Goal: Navigation & Orientation: Find specific page/section

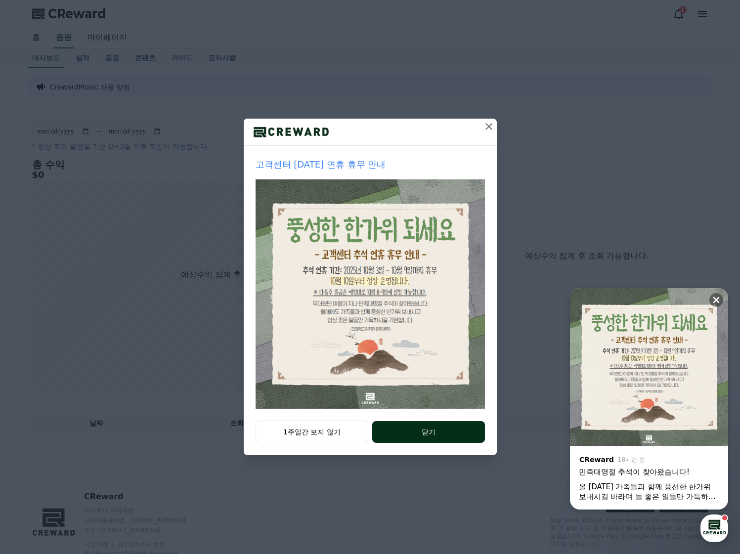
click at [380, 423] on button "닫기" at bounding box center [428, 432] width 112 height 22
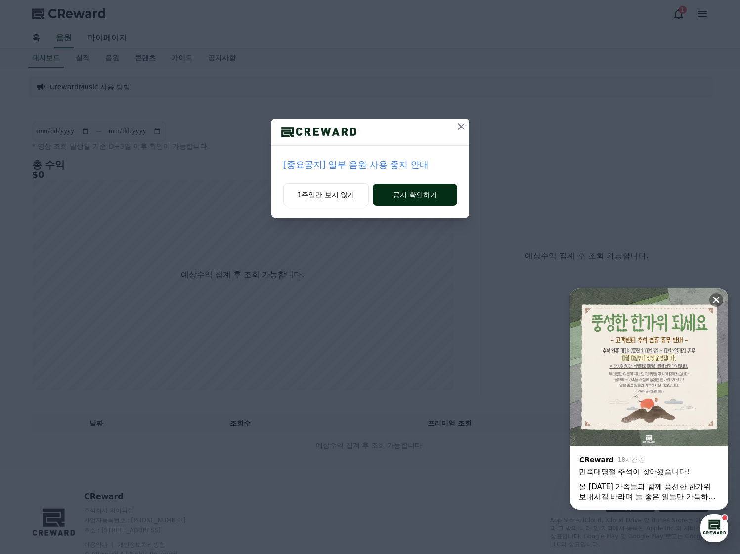
click at [403, 196] on button "공지 확인하기" at bounding box center [415, 195] width 84 height 22
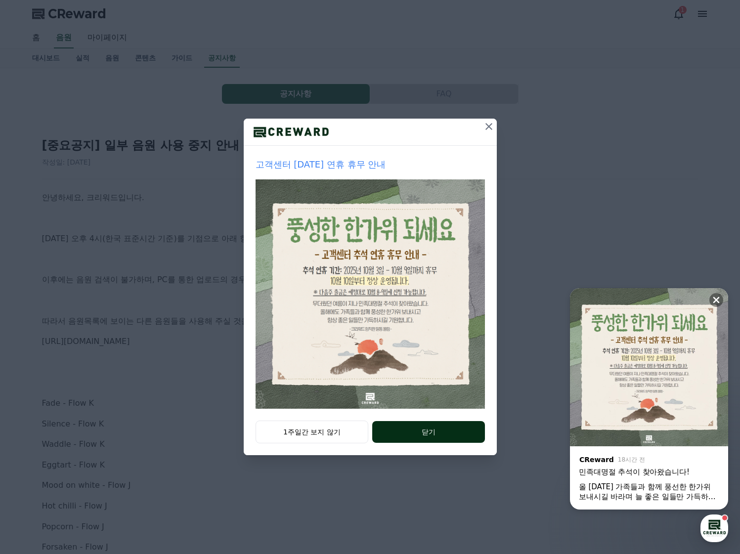
click at [442, 435] on button "닫기" at bounding box center [428, 432] width 112 height 22
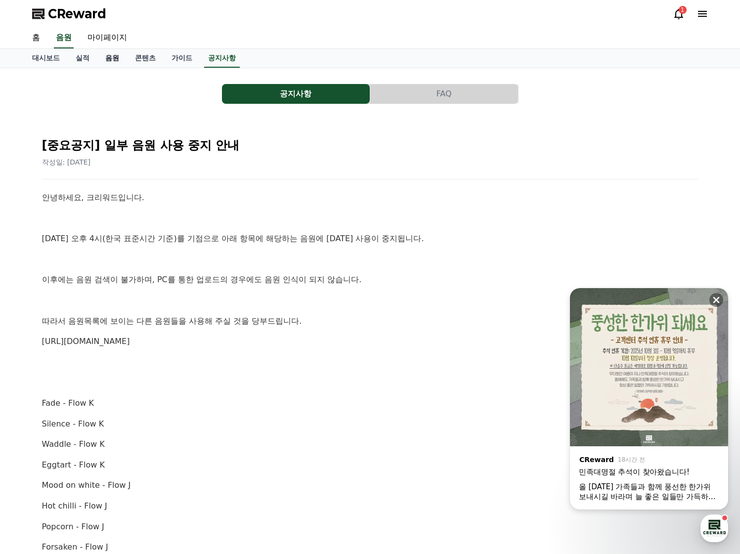
click at [113, 64] on link "음원" at bounding box center [112, 58] width 30 height 19
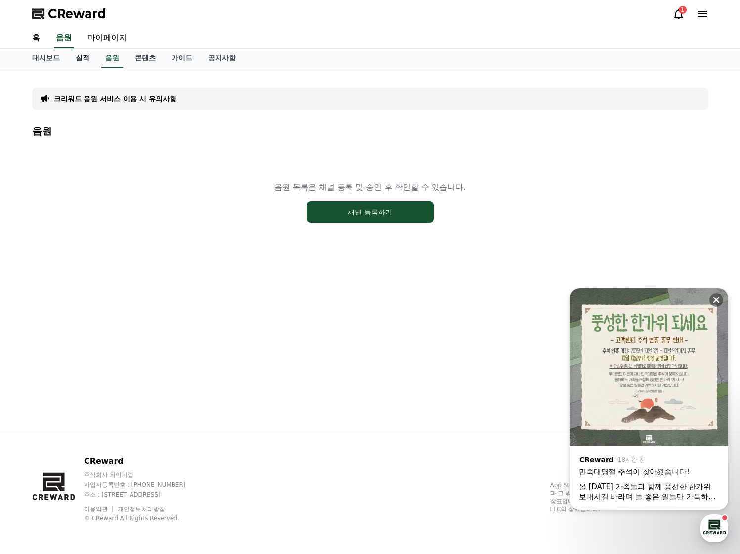
click at [82, 63] on link "실적" at bounding box center [83, 58] width 30 height 19
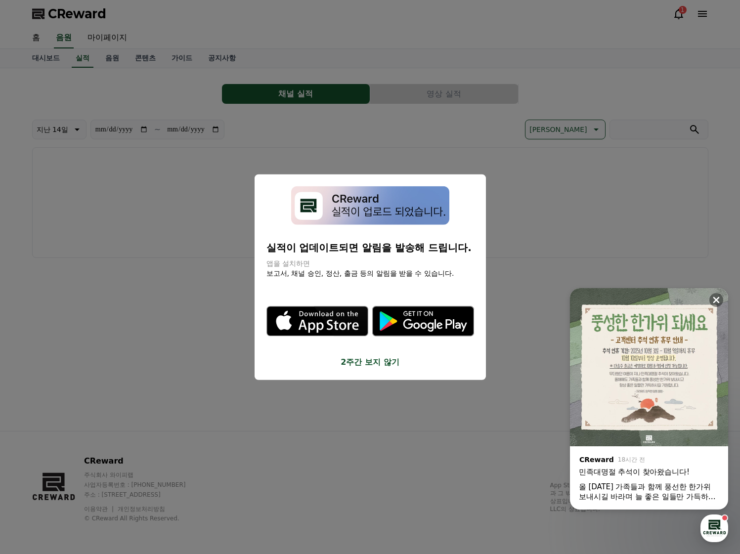
click at [120, 34] on button "close modal" at bounding box center [370, 277] width 740 height 554
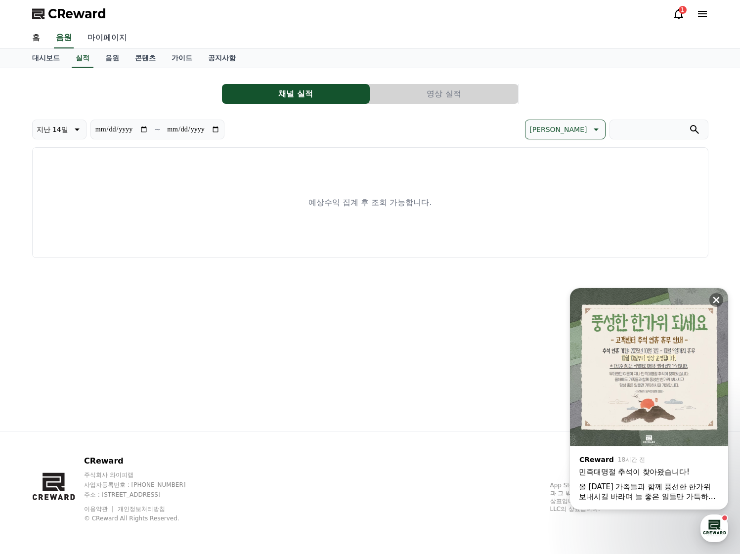
click at [121, 37] on link "마이페이지" at bounding box center [107, 38] width 55 height 21
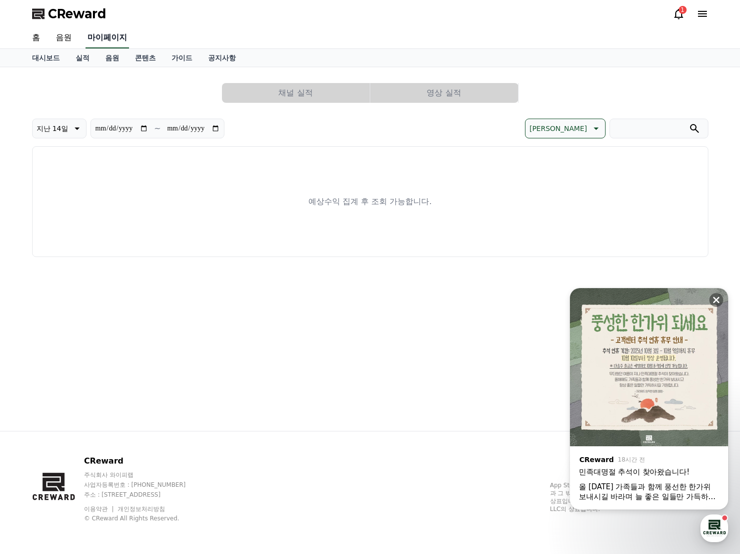
select select "**********"
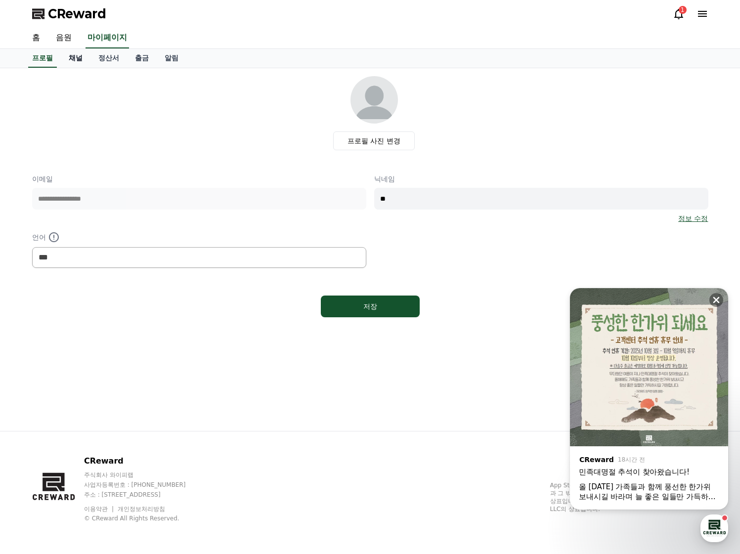
click at [84, 63] on link "채널" at bounding box center [76, 58] width 30 height 19
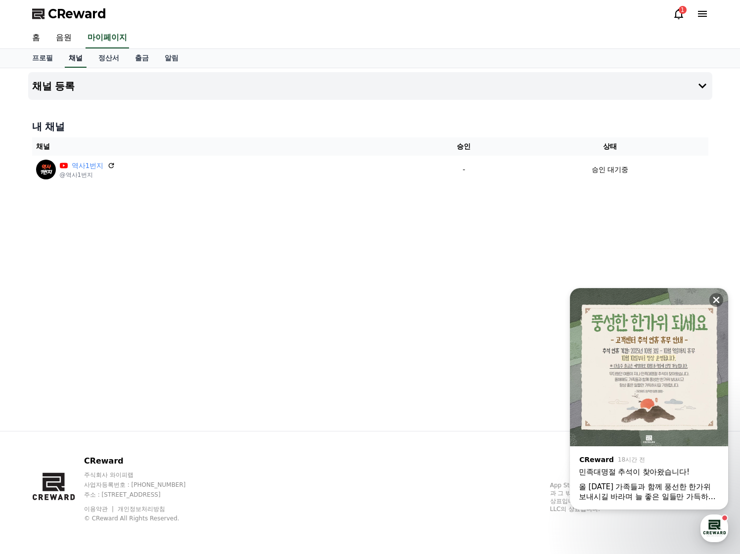
click at [81, 62] on link "채널" at bounding box center [76, 58] width 22 height 19
